Goal: Task Accomplishment & Management: Manage account settings

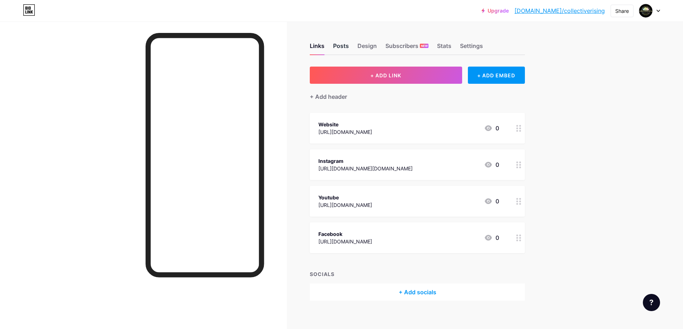
click at [349, 47] on div "Posts" at bounding box center [341, 48] width 16 height 13
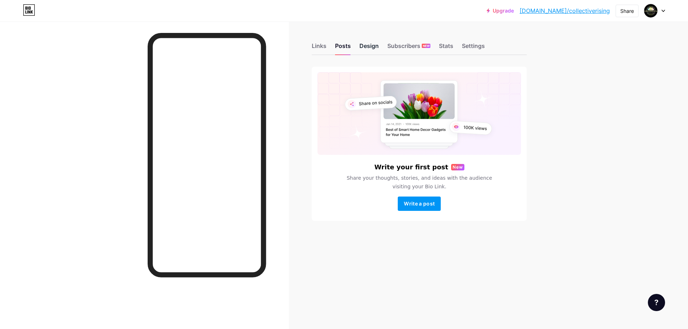
click at [367, 48] on div "Design" at bounding box center [369, 48] width 19 height 13
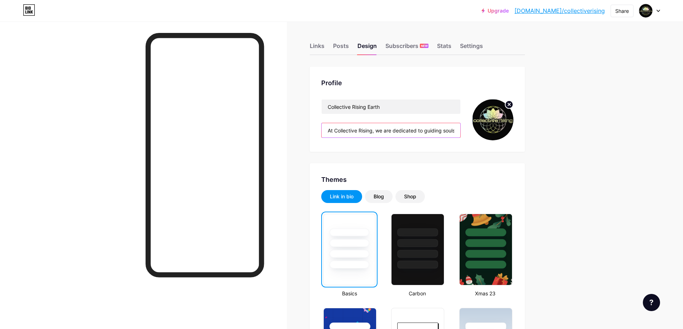
click at [338, 127] on input "At Collective Rising, we are dedicated to guiding souls on their journey toward…" at bounding box center [391, 130] width 139 height 14
paste input "Collective Rising is a space for spiritual renewal, planetary care, and remembe…"
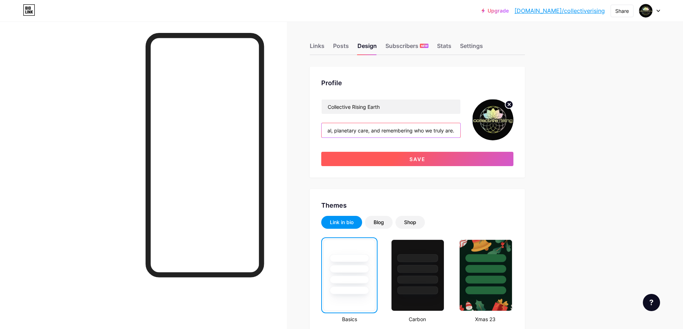
type input "Collective Rising is a space for spiritual renewal, planetary care, and remembe…"
click at [393, 162] on button "Save" at bounding box center [417, 159] width 192 height 14
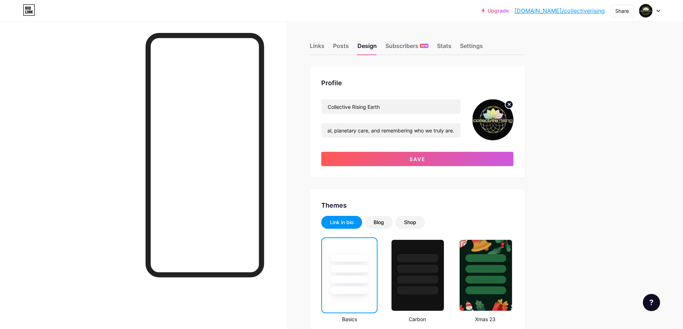
scroll to position [0, 0]
